Goal: Task Accomplishment & Management: Manage account settings

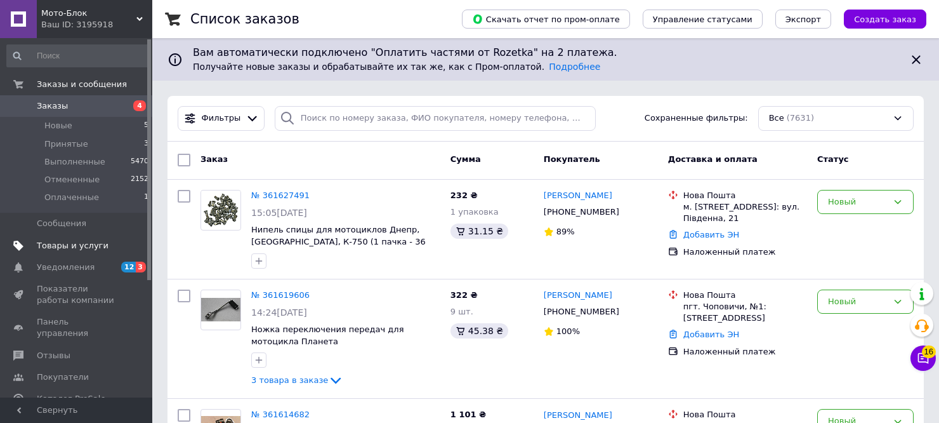
click at [81, 246] on span "Товары и услуги" at bounding box center [73, 245] width 72 height 11
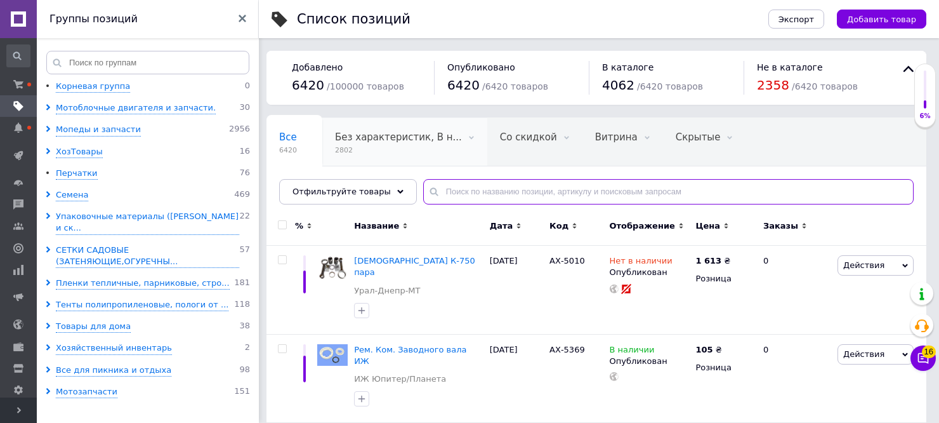
click at [436, 192] on input "text" at bounding box center [668, 191] width 490 height 25
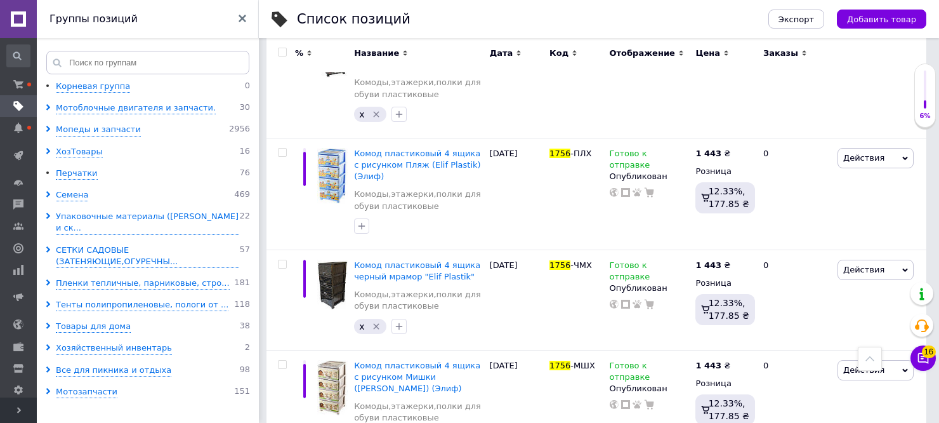
scroll to position [171, 0]
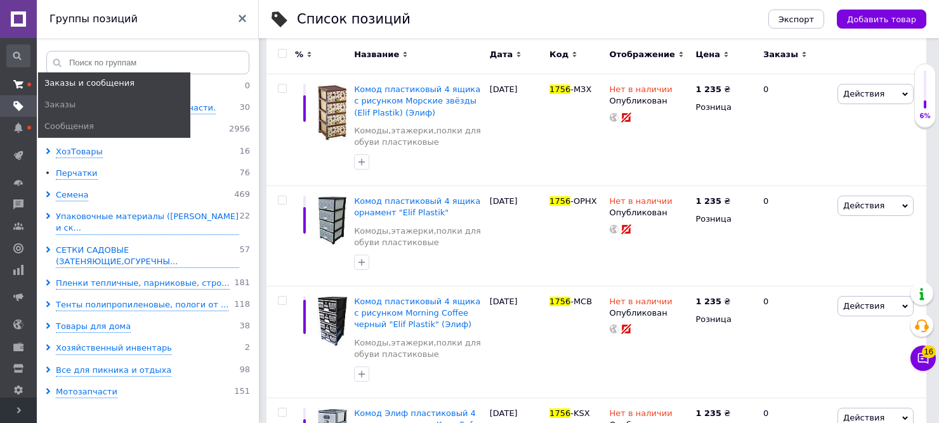
type input "1756"
click at [11, 84] on span at bounding box center [18, 84] width 37 height 11
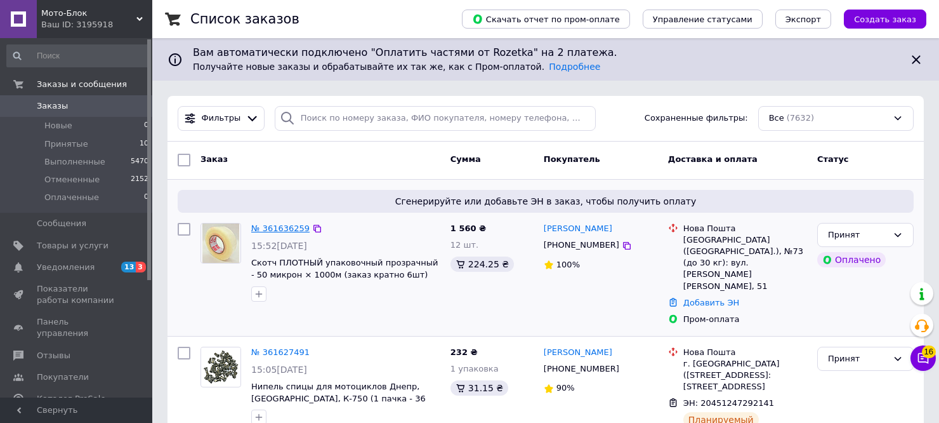
click at [288, 225] on link "№ 361636259" at bounding box center [280, 228] width 58 height 10
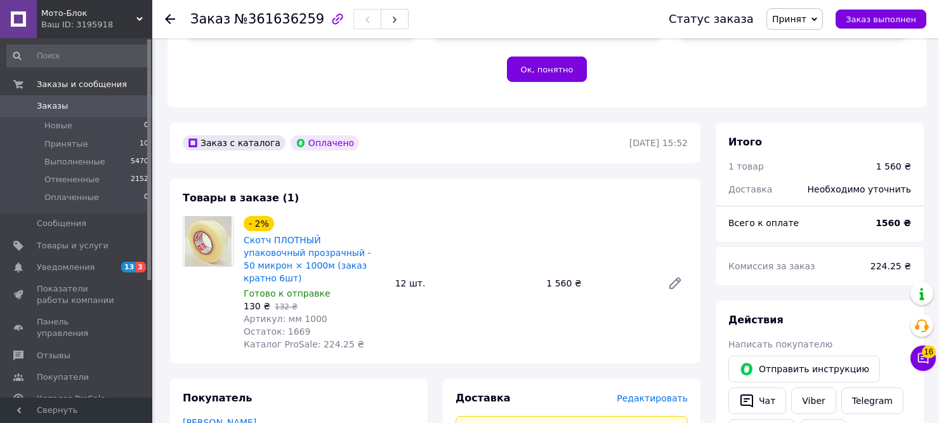
scroll to position [400, 0]
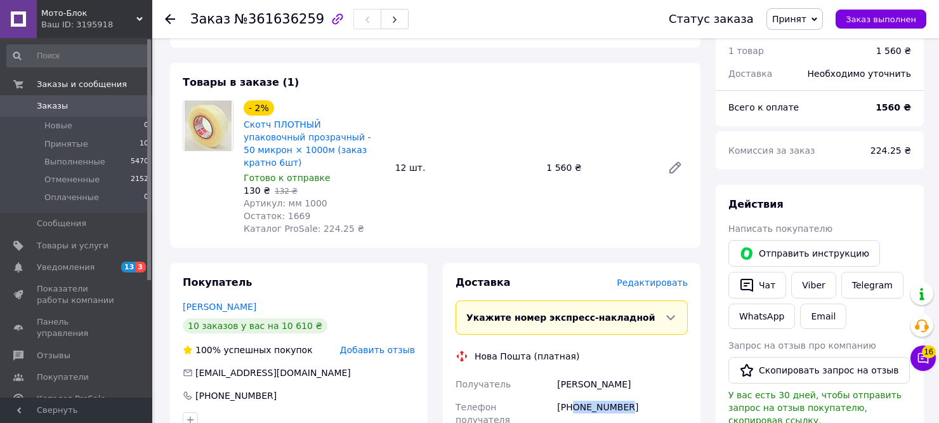
drag, startPoint x: 571, startPoint y: 396, endPoint x: 625, endPoint y: 393, distance: 54.0
click at [625, 395] on div "[PHONE_NUMBER]" at bounding box center [623, 413] width 136 height 36
copy div "0988022942"
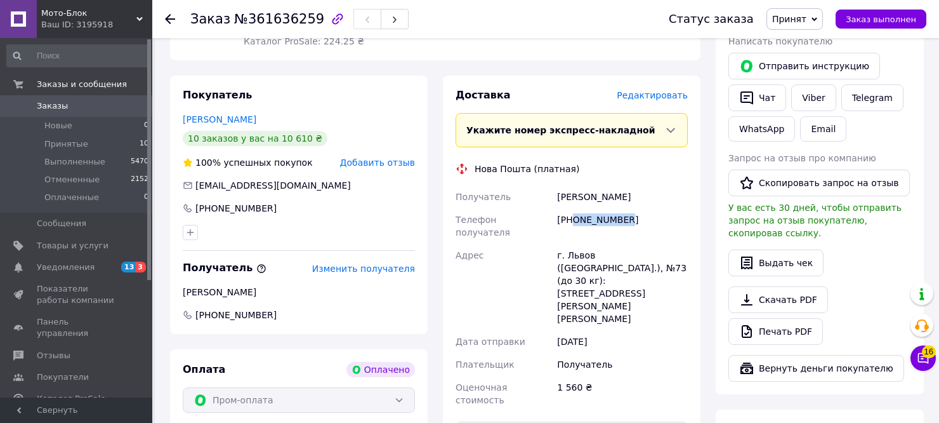
scroll to position [650, 0]
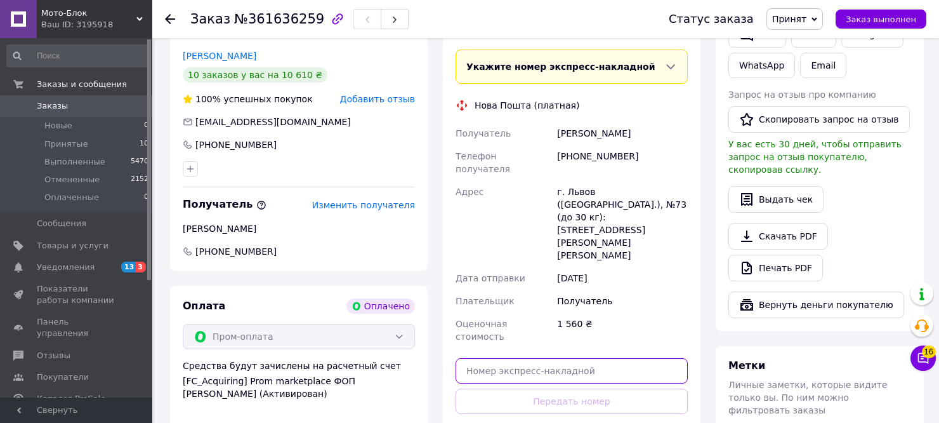
paste input "20451247316077"
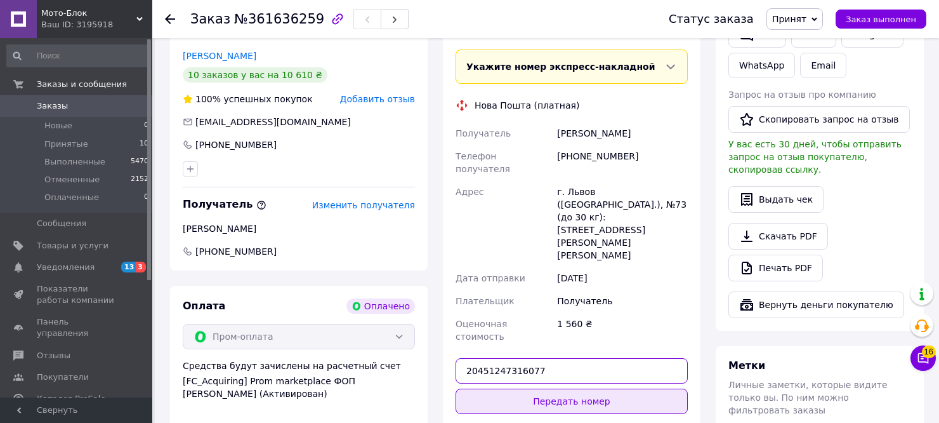
type input "20451247316077"
click at [590, 388] on button "Передать номер" at bounding box center [572, 400] width 232 height 25
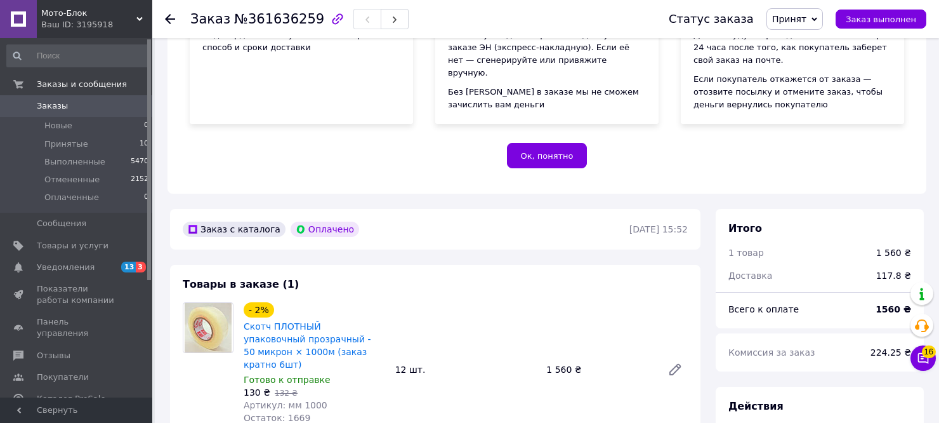
scroll to position [145, 0]
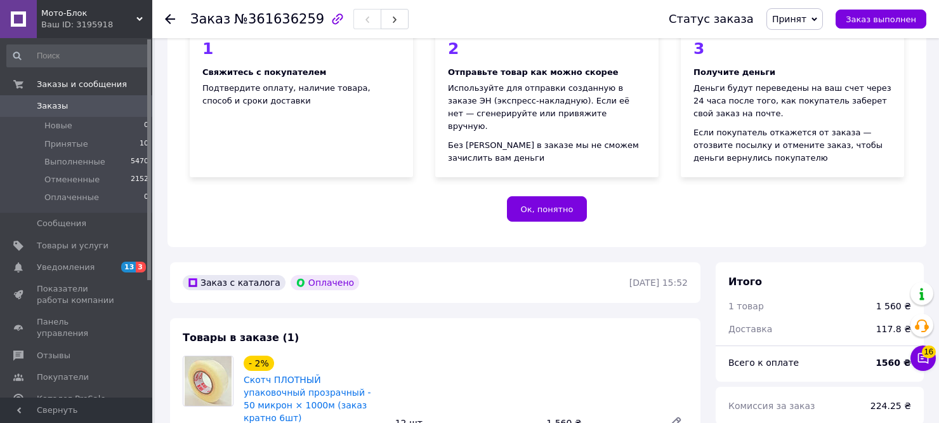
click at [169, 22] on use at bounding box center [170, 19] width 10 height 10
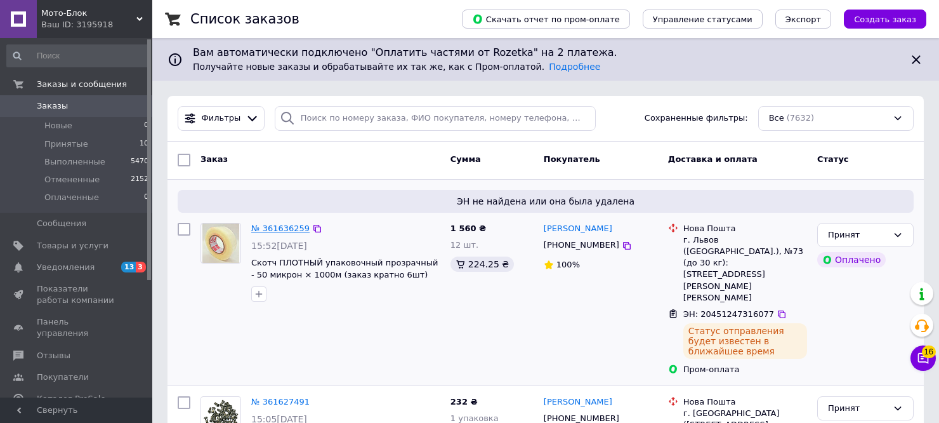
click at [274, 229] on link "№ 361636259" at bounding box center [280, 228] width 58 height 10
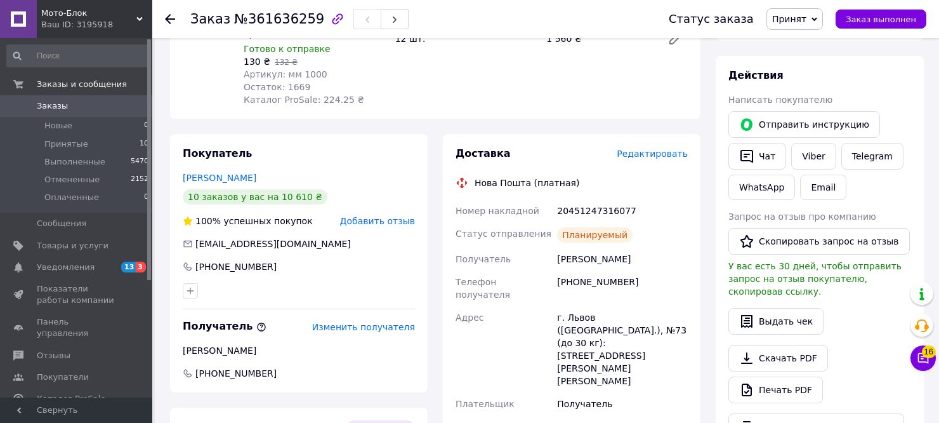
scroll to position [532, 0]
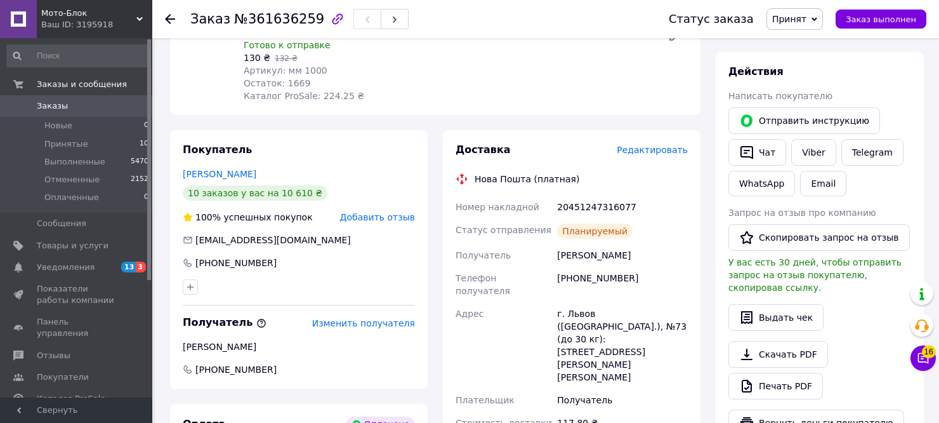
click at [803, 24] on span "Принят" at bounding box center [789, 19] width 34 height 10
click at [811, 43] on li "Выполнен" at bounding box center [800, 44] width 67 height 19
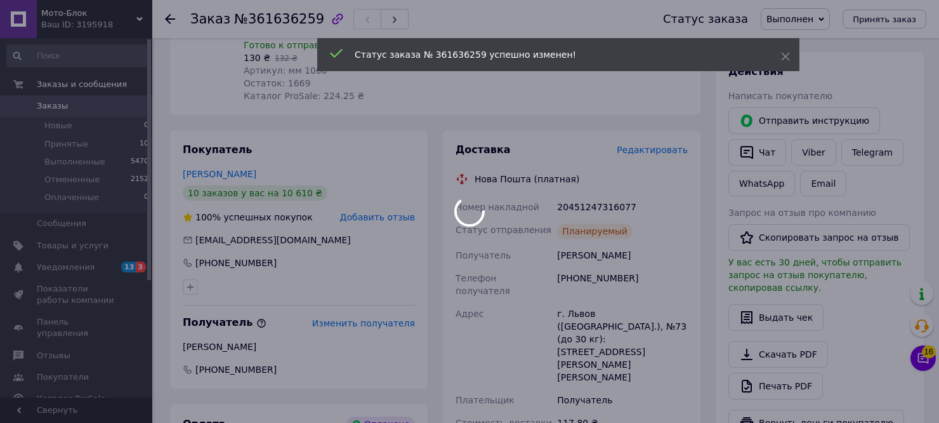
click at [168, 18] on div at bounding box center [469, 211] width 939 height 423
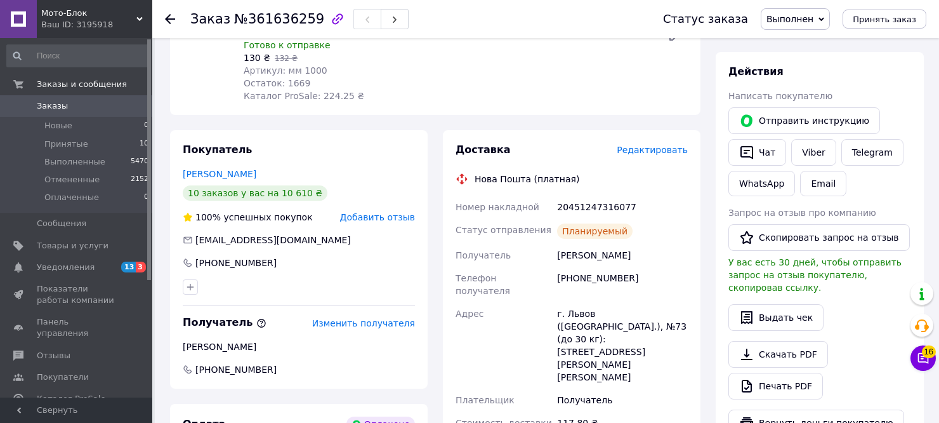
click at [170, 20] on icon at bounding box center [170, 19] width 10 height 10
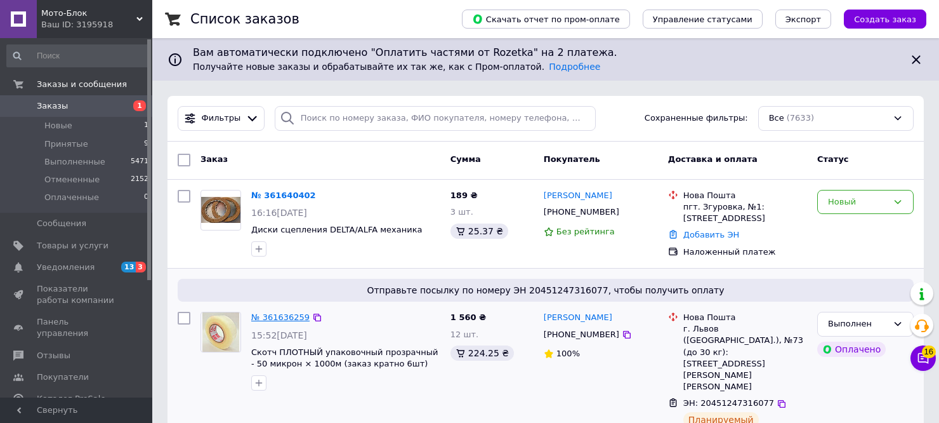
click at [285, 320] on link "№ 361636259" at bounding box center [280, 317] width 58 height 10
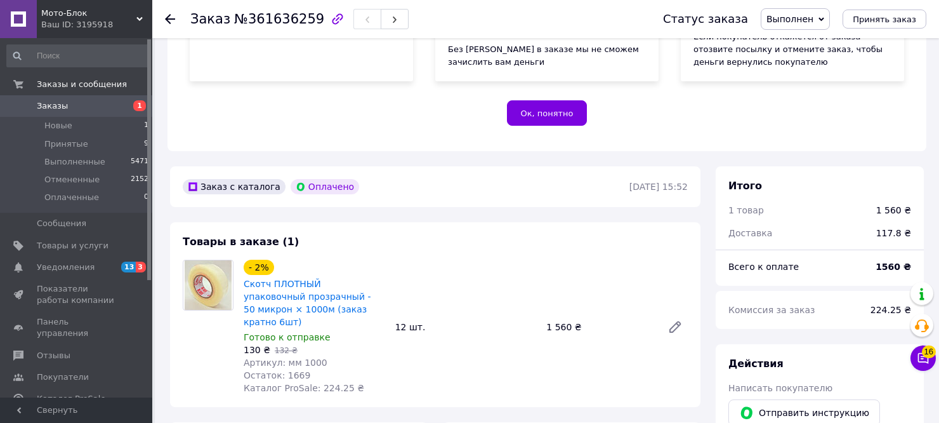
scroll to position [133, 0]
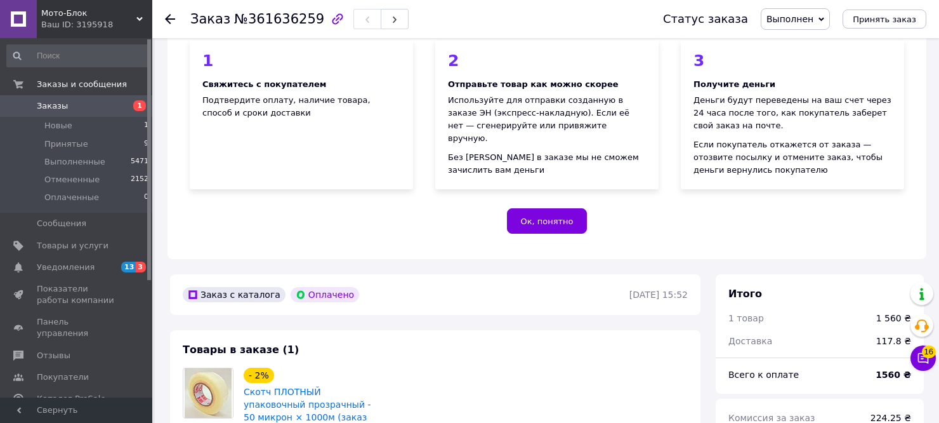
click at [166, 18] on use at bounding box center [170, 19] width 10 height 10
